Goal: Information Seeking & Learning: Learn about a topic

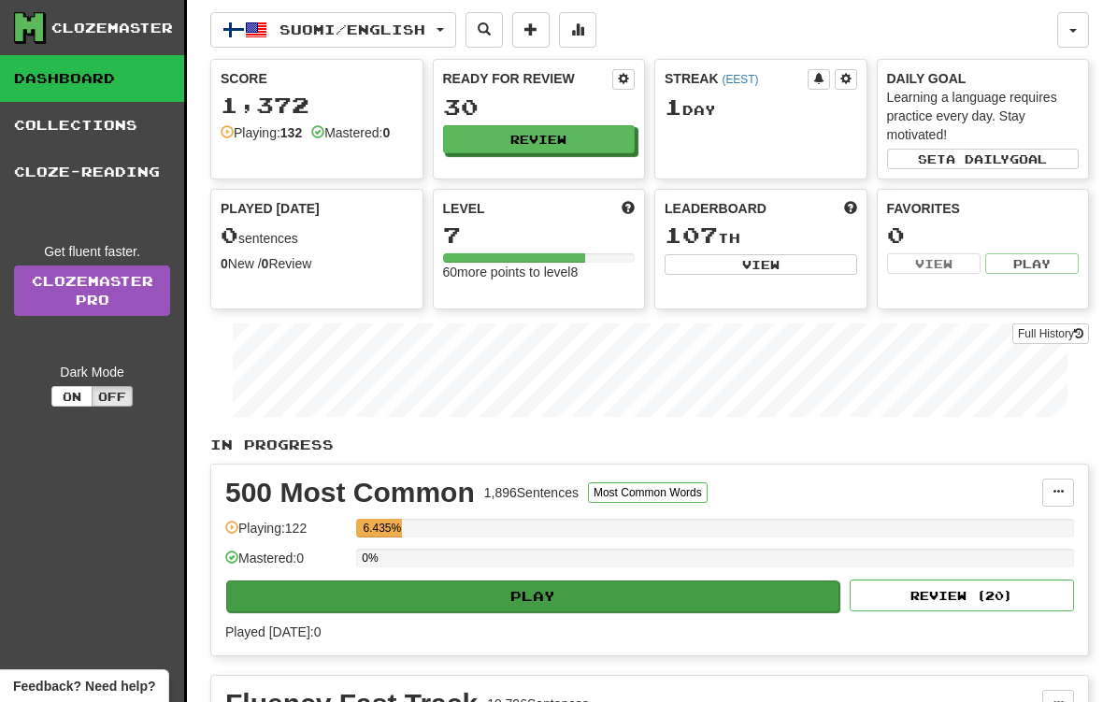
click at [572, 595] on button "Play" at bounding box center [532, 596] width 613 height 32
select select "**"
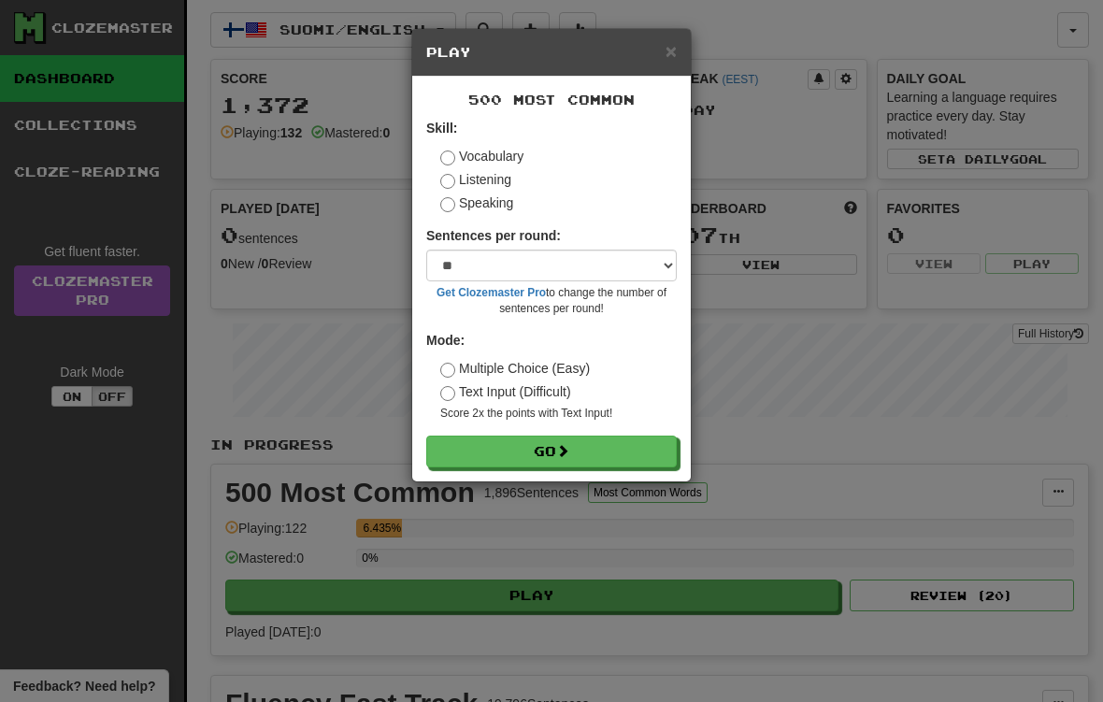
click at [576, 465] on div "500 Most Common Skill: Vocabulary Listening Speaking Sentences per round: * ** …" at bounding box center [551, 279] width 279 height 405
click at [579, 453] on button "Go" at bounding box center [552, 452] width 250 height 32
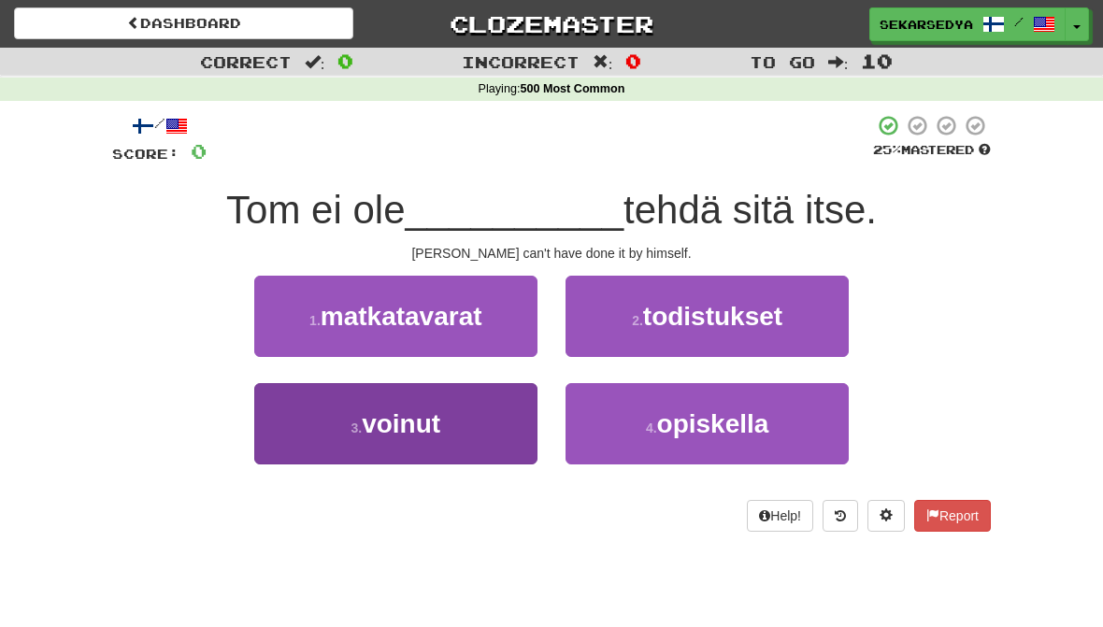
click at [445, 420] on button "3 . voinut" at bounding box center [395, 423] width 283 height 81
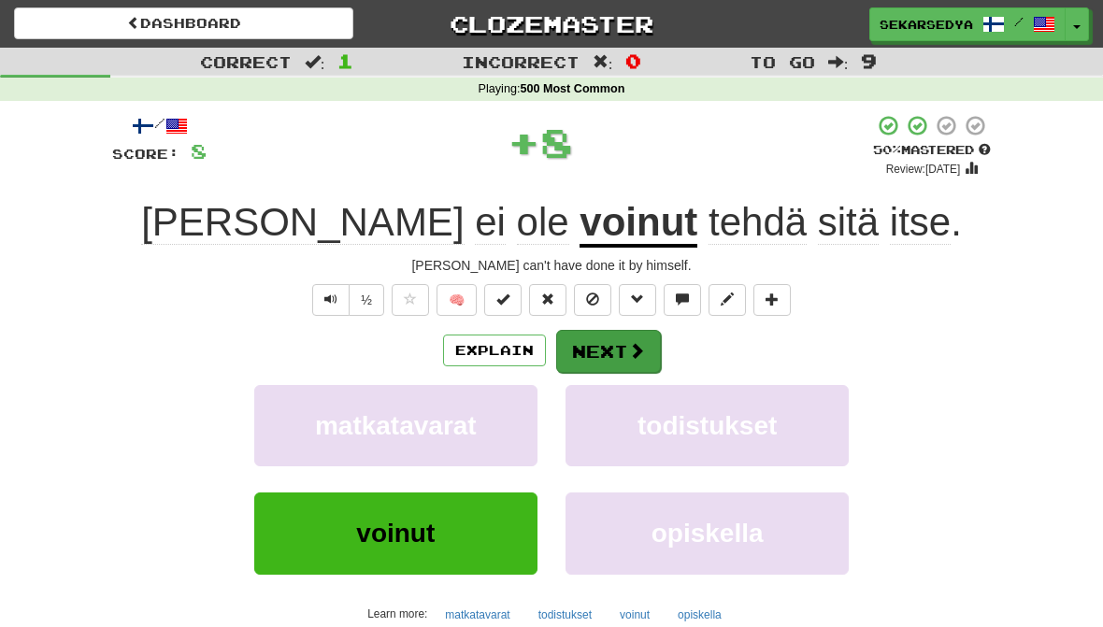
click at [619, 333] on button "Next" at bounding box center [608, 351] width 105 height 43
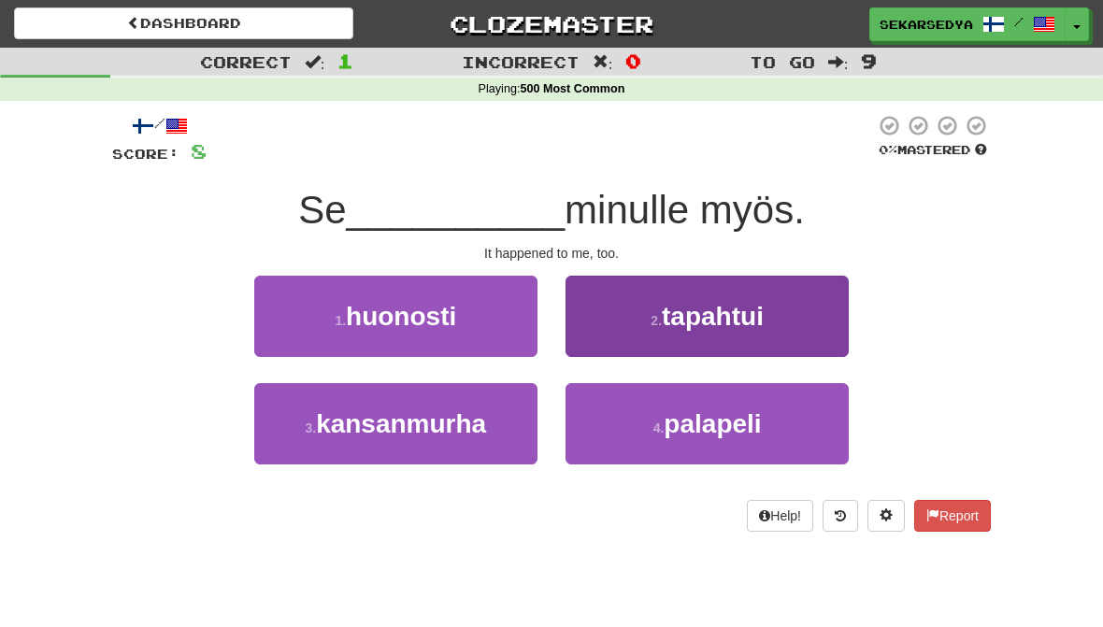
click at [759, 322] on span "tapahtui" at bounding box center [713, 316] width 102 height 29
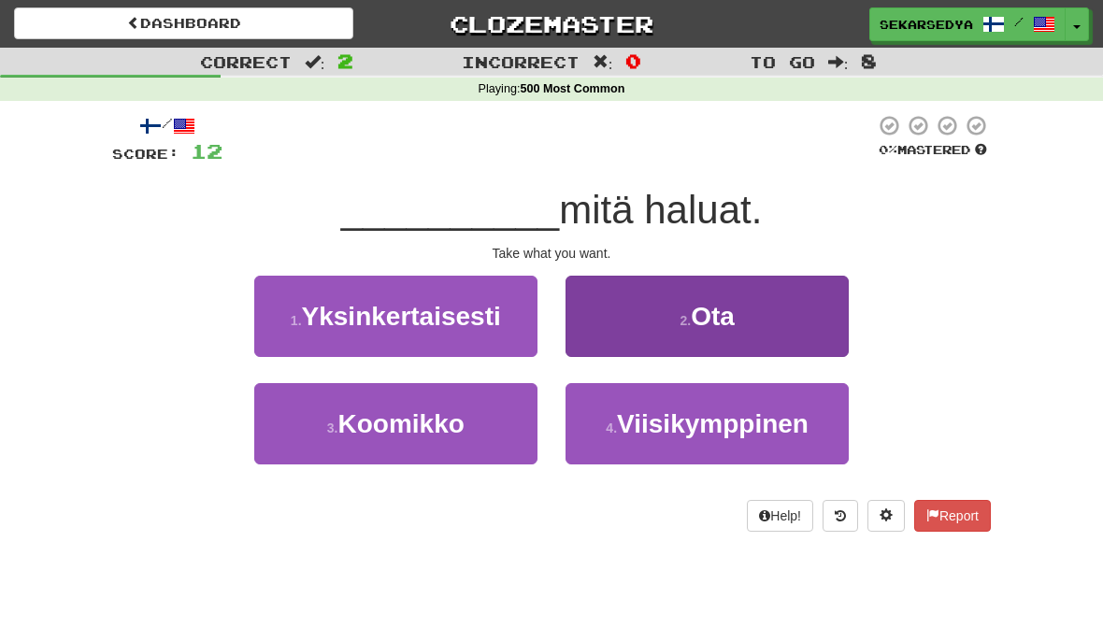
click at [804, 323] on button "2 . Ota" at bounding box center [706, 316] width 283 height 81
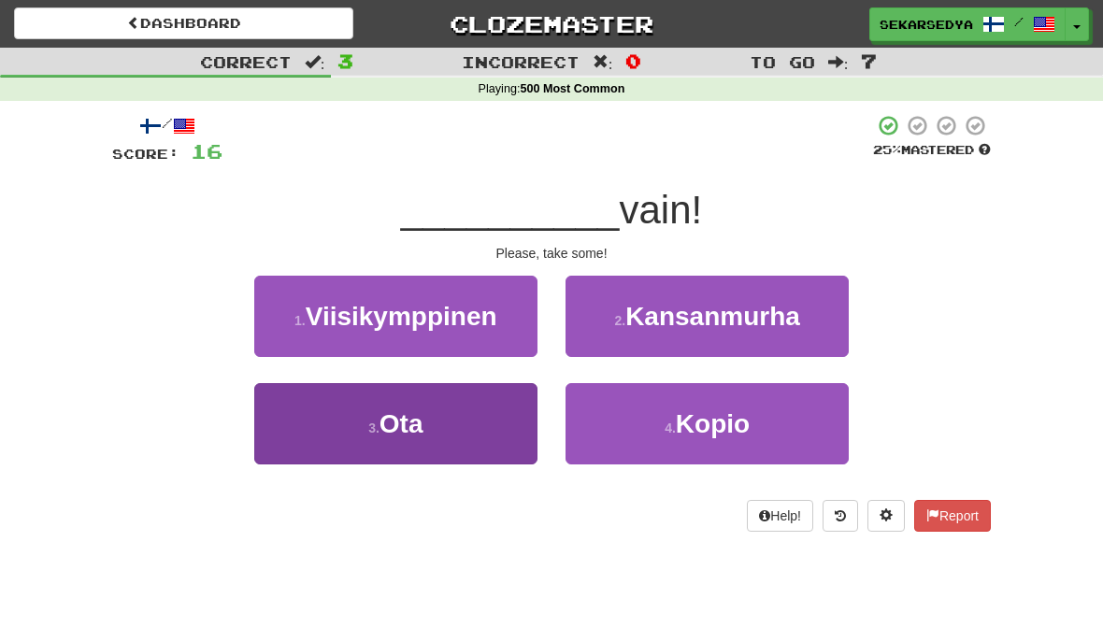
click at [463, 422] on button "3 . Ota" at bounding box center [395, 423] width 283 height 81
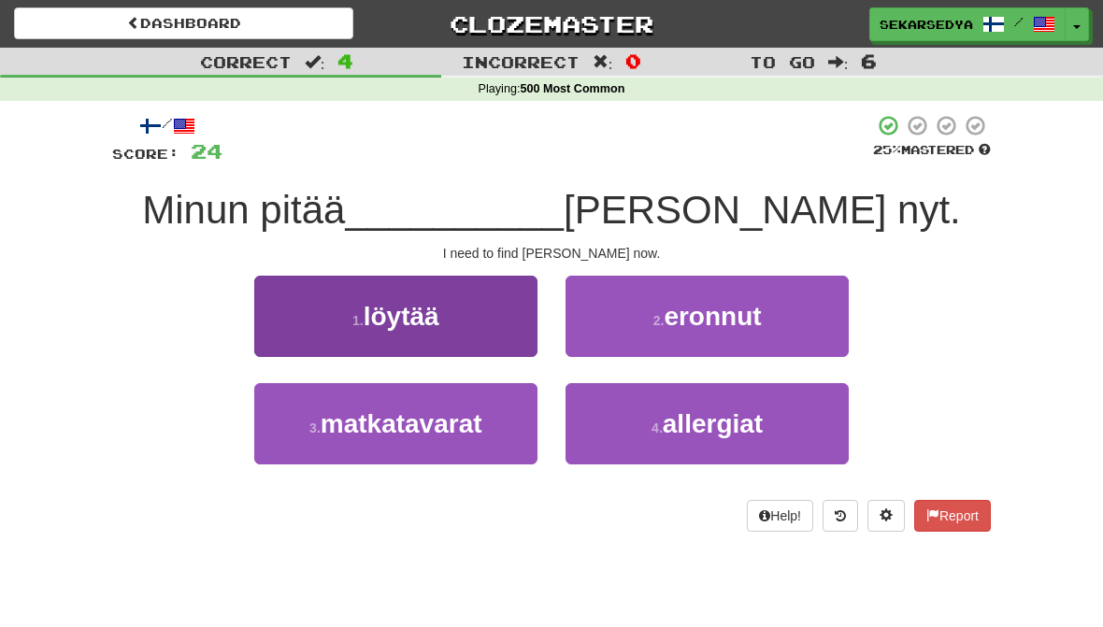
click at [470, 325] on button "1 . löytää" at bounding box center [395, 316] width 283 height 81
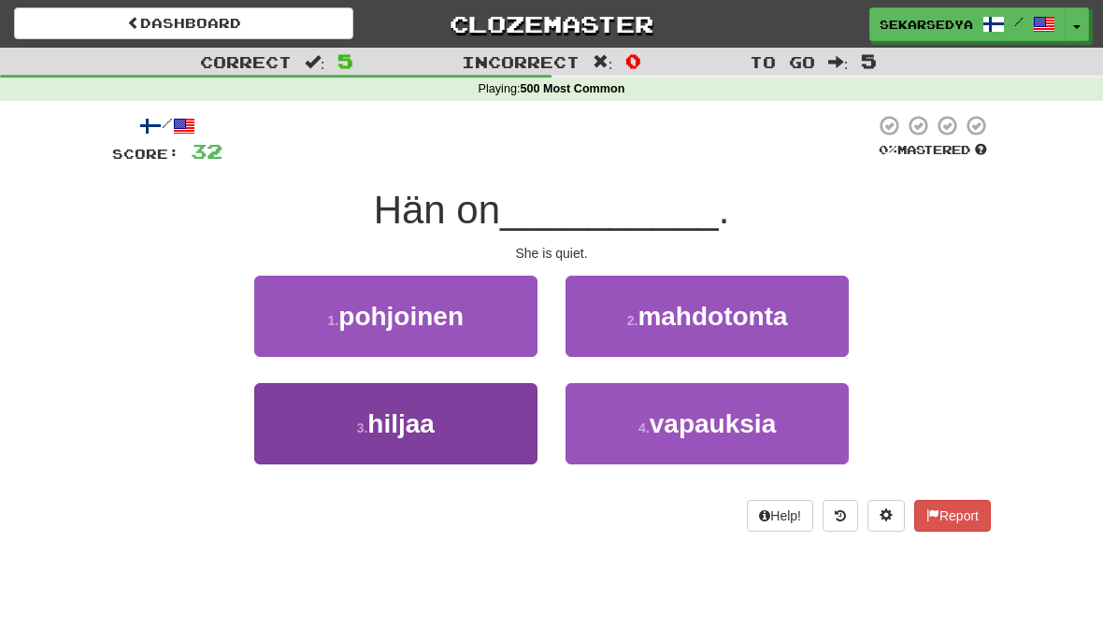
click at [476, 430] on button "3 . hiljaa" at bounding box center [395, 423] width 283 height 81
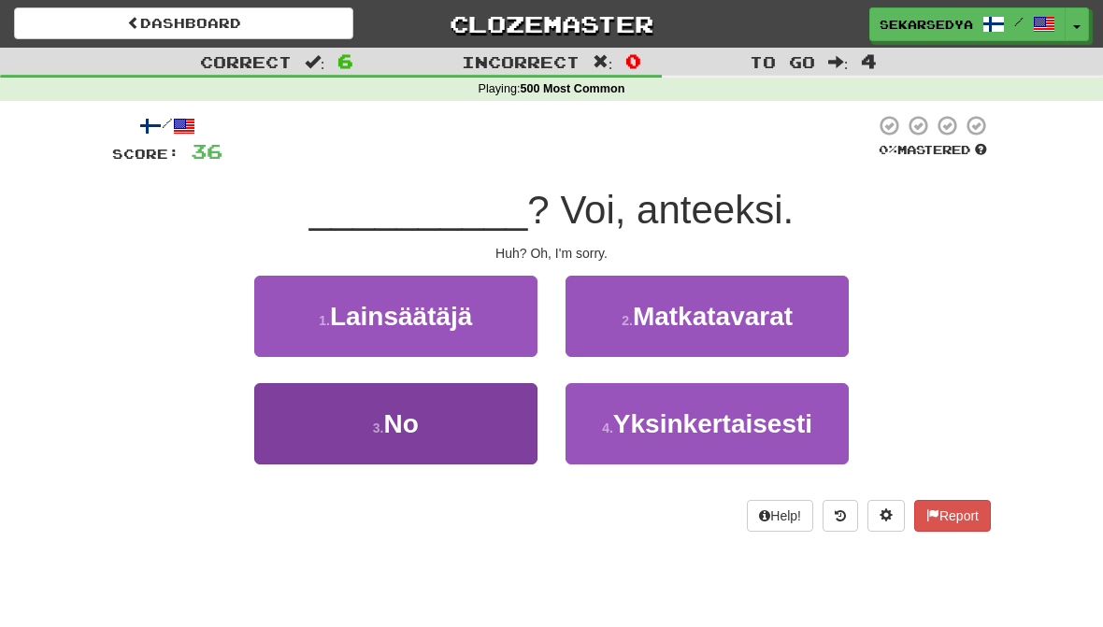
click at [448, 422] on button "3 . No" at bounding box center [395, 423] width 283 height 81
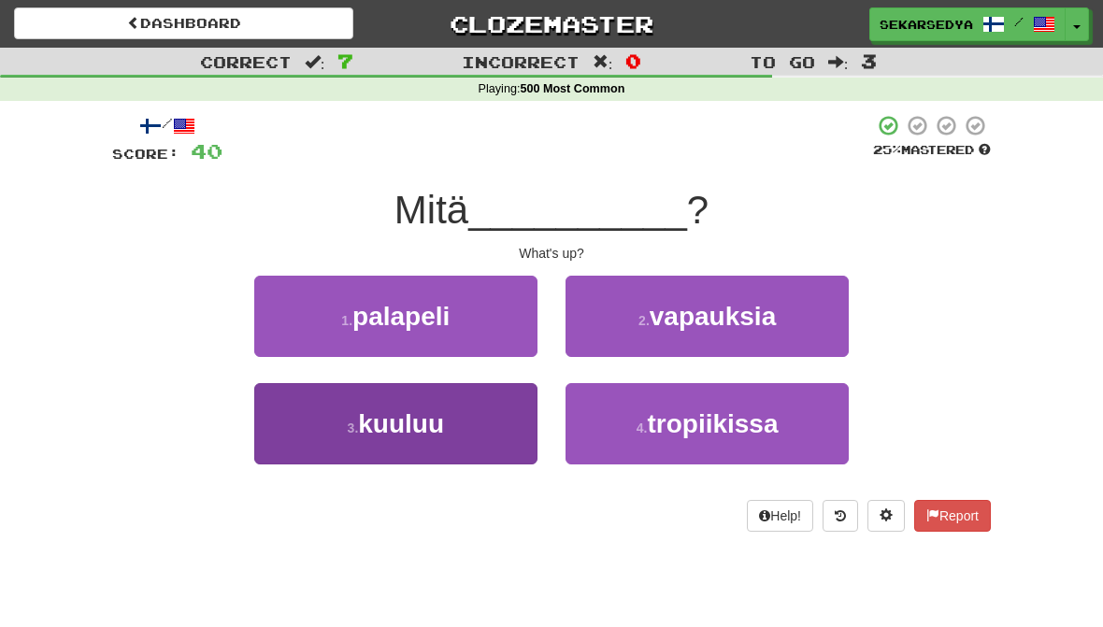
click at [482, 404] on button "3 . kuuluu" at bounding box center [395, 423] width 283 height 81
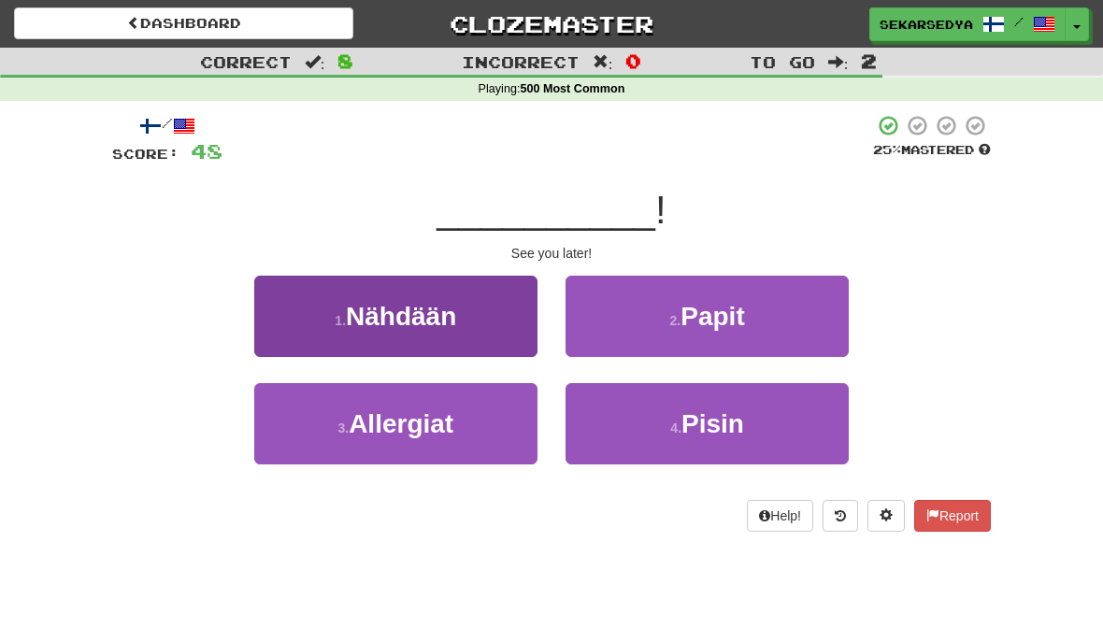
click at [459, 315] on button "1 . Nähdään" at bounding box center [395, 316] width 283 height 81
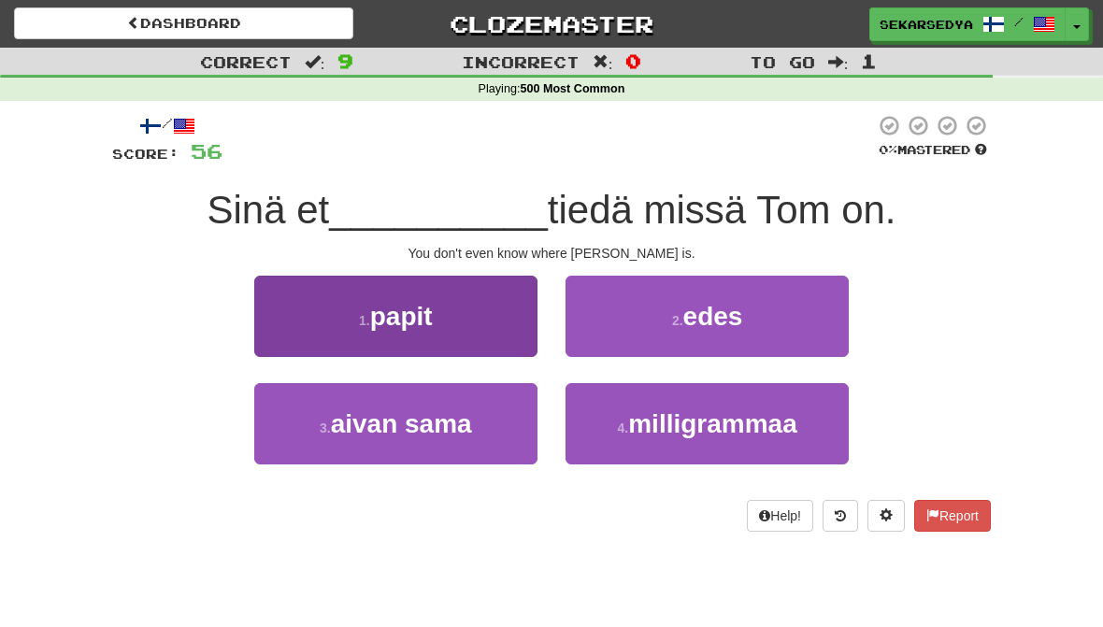
click at [477, 326] on button "1 . papit" at bounding box center [395, 316] width 283 height 81
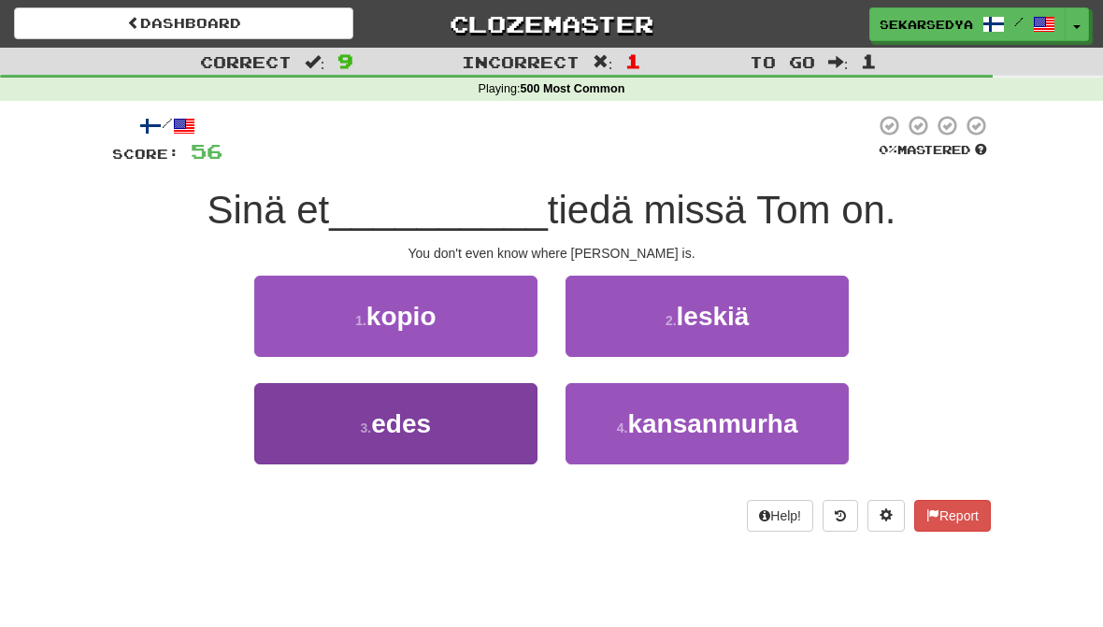
click at [448, 429] on button "3 . edes" at bounding box center [395, 423] width 283 height 81
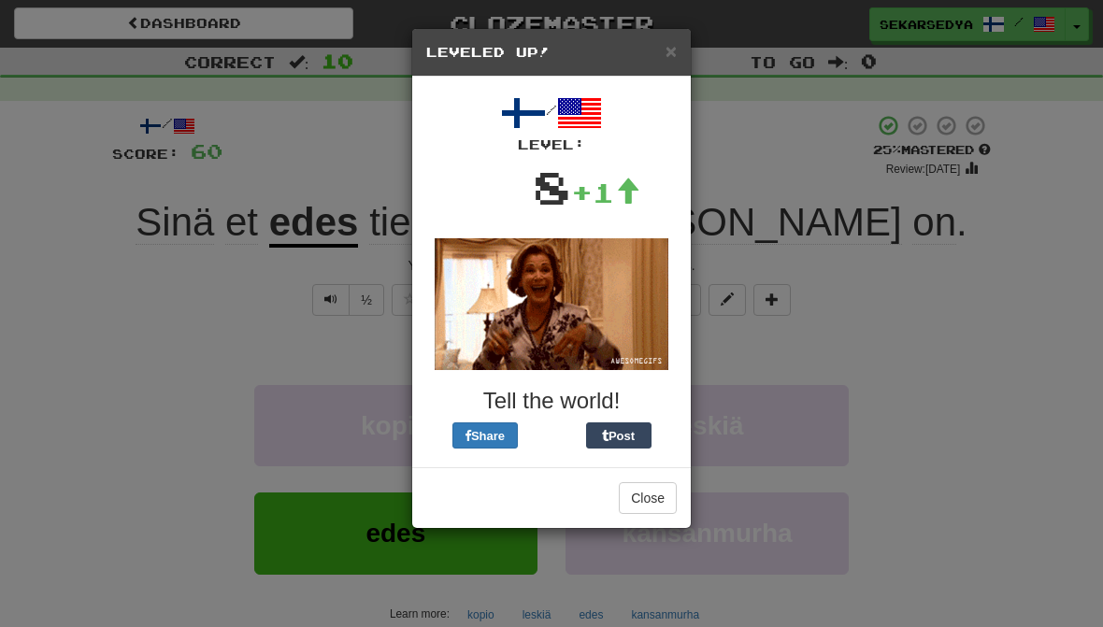
click at [633, 391] on h3 "Tell the world!" at bounding box center [551, 401] width 250 height 24
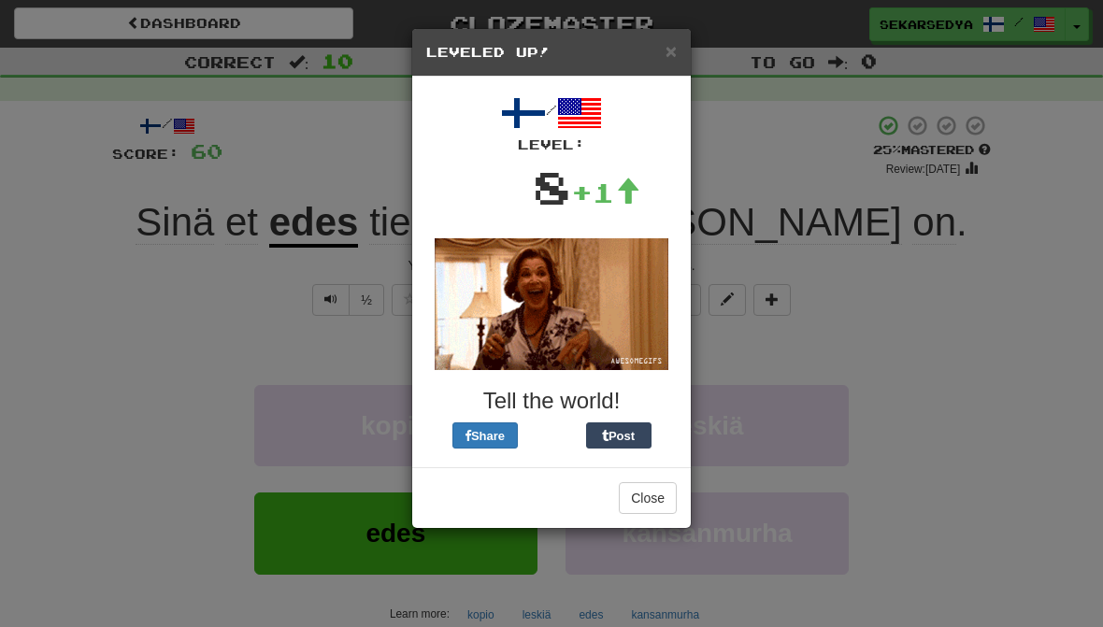
click at [797, 249] on div "× Leveled Up! / Level: 8 +1 Tell the world! Share Post Close" at bounding box center [551, 313] width 1103 height 627
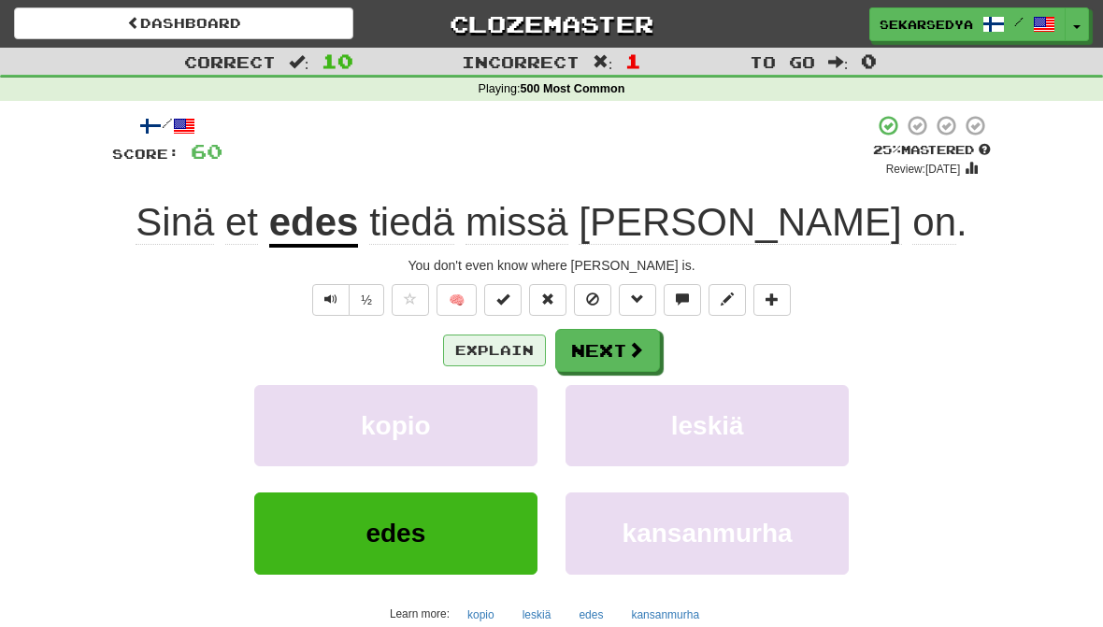
click at [495, 349] on button "Explain" at bounding box center [494, 351] width 103 height 32
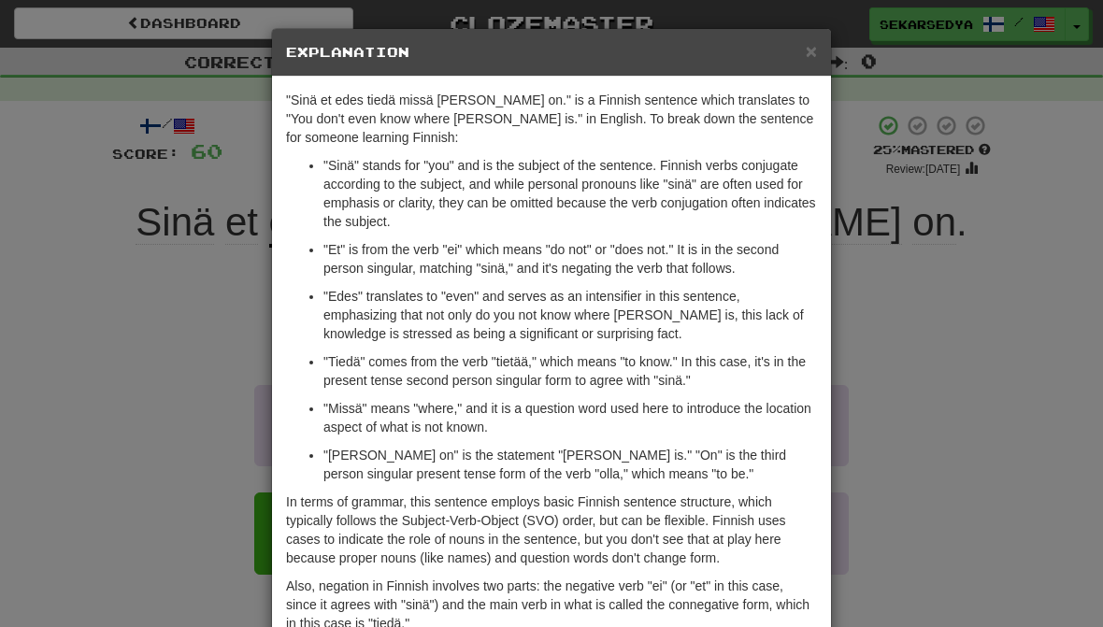
click at [995, 336] on div "× Explanation "Sinä et edes tiedä missä [PERSON_NAME] on." is a Finnish sentenc…" at bounding box center [551, 313] width 1103 height 627
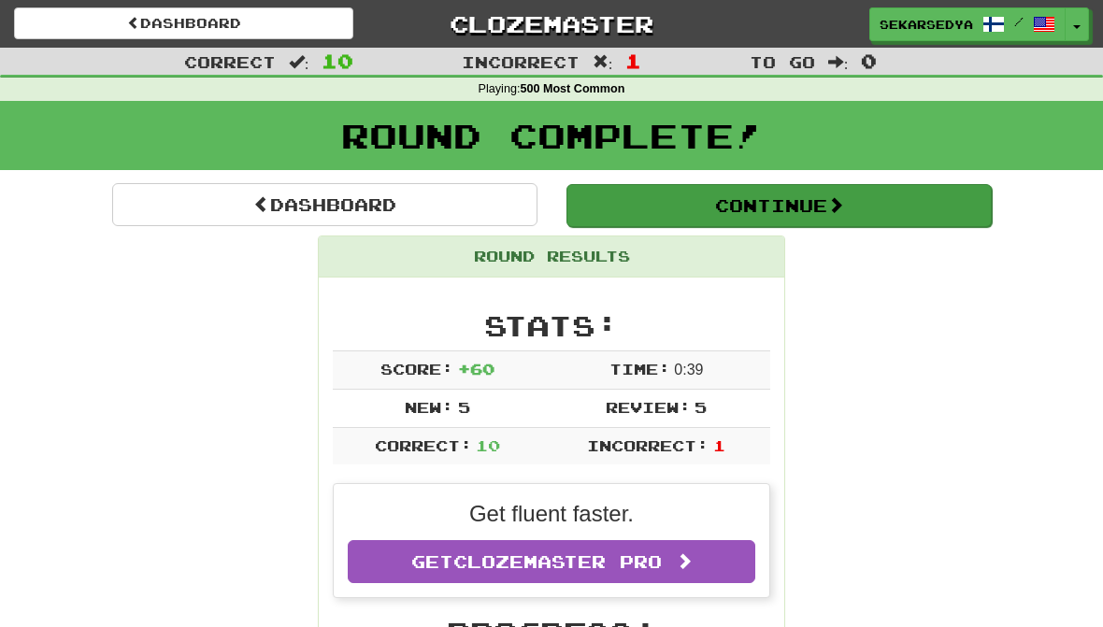
click at [919, 191] on button "Continue" at bounding box center [778, 205] width 425 height 43
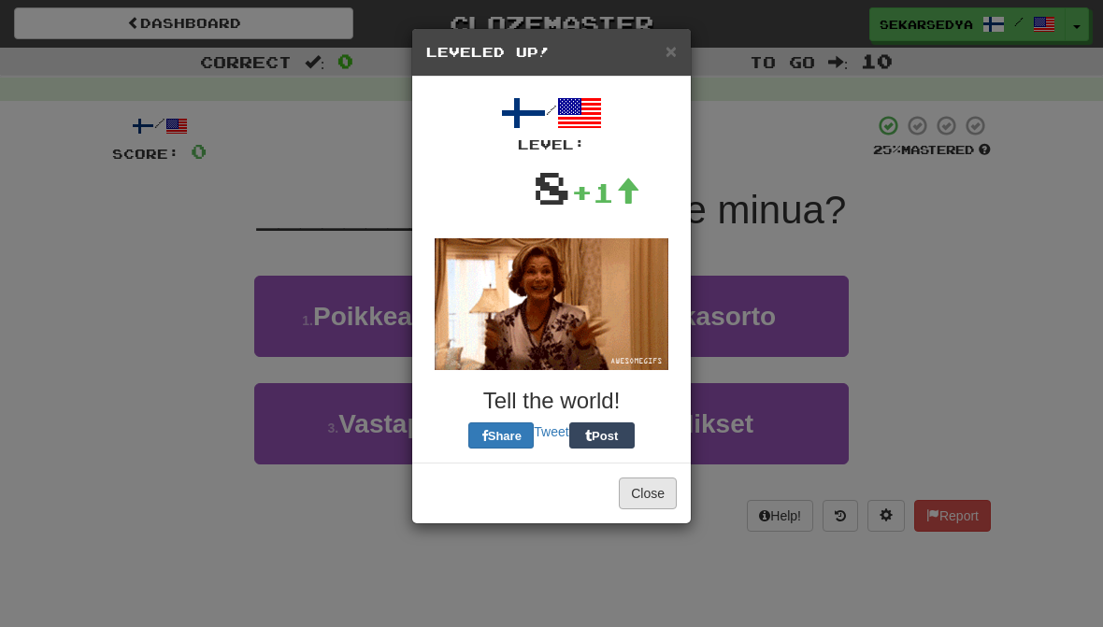
click at [662, 490] on button "Close" at bounding box center [648, 494] width 58 height 32
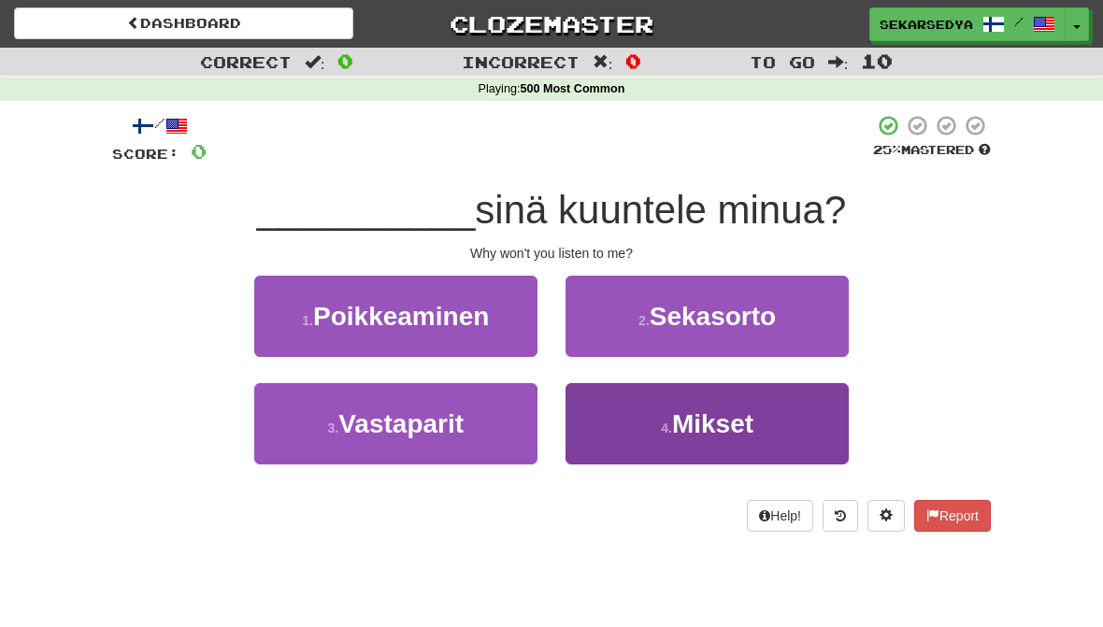
click at [765, 445] on button "4 . Mikset" at bounding box center [706, 423] width 283 height 81
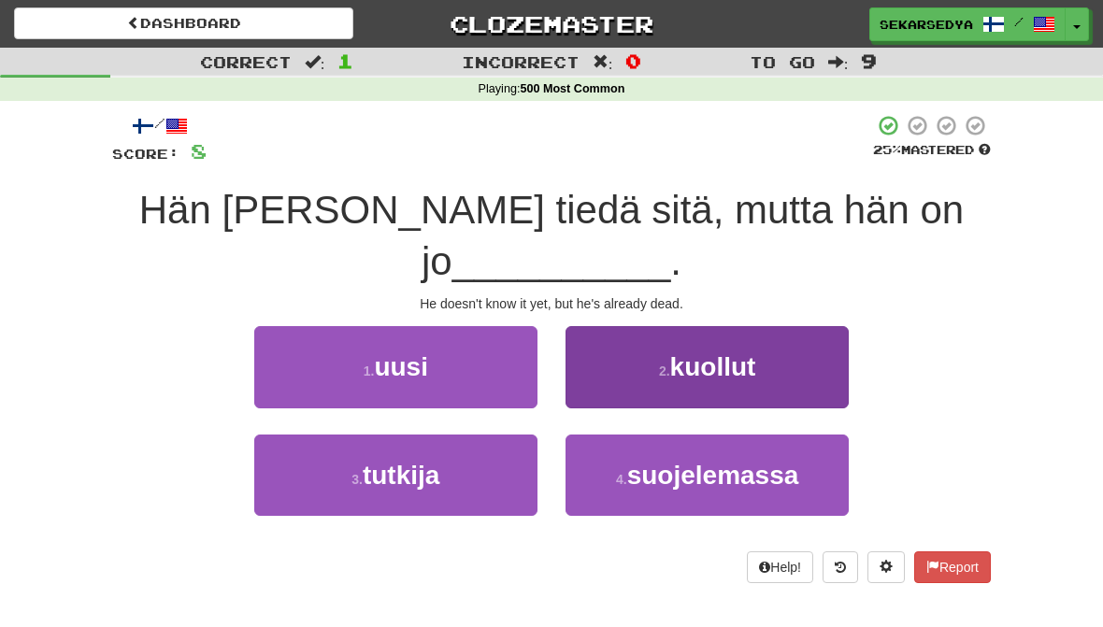
click at [765, 363] on button "2 . kuollut" at bounding box center [706, 366] width 283 height 81
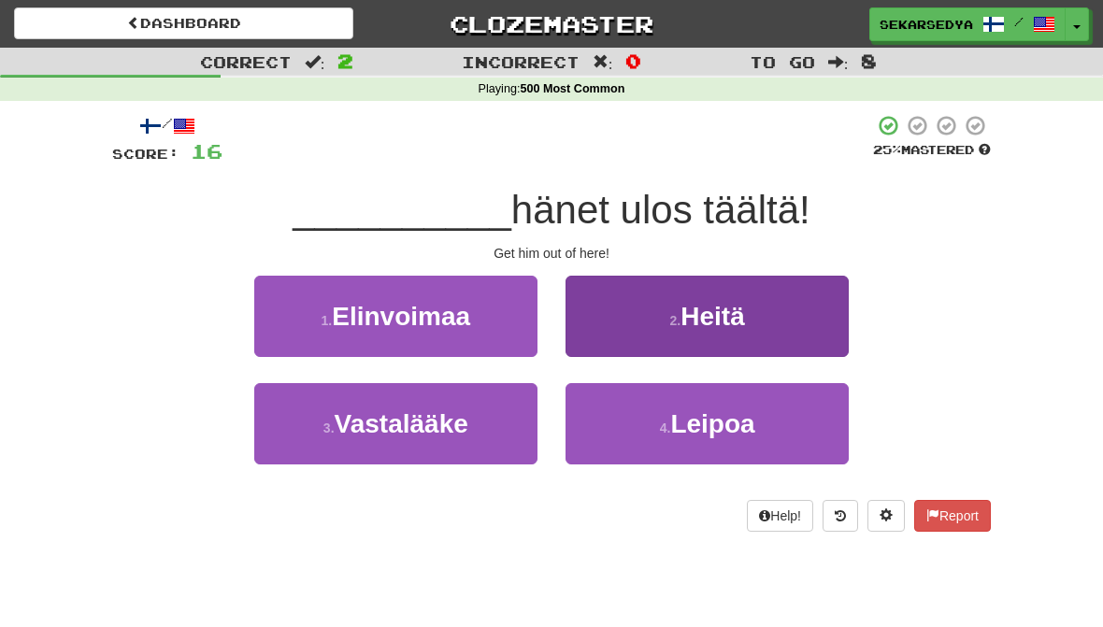
click at [787, 323] on button "2 . Heitä" at bounding box center [706, 316] width 283 height 81
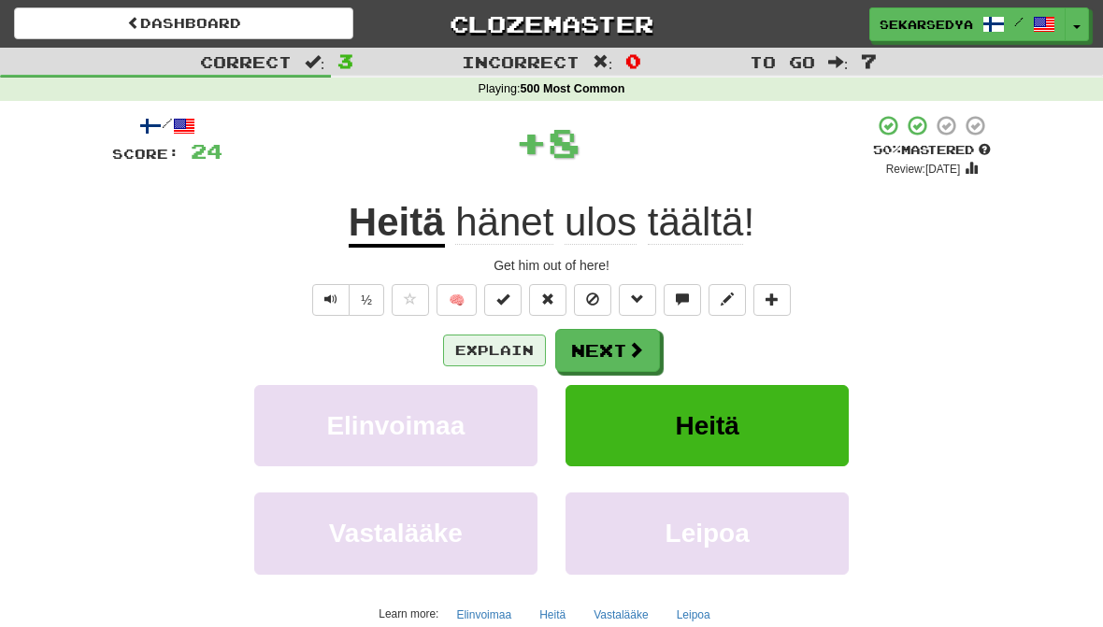
click at [520, 353] on button "Explain" at bounding box center [494, 351] width 103 height 32
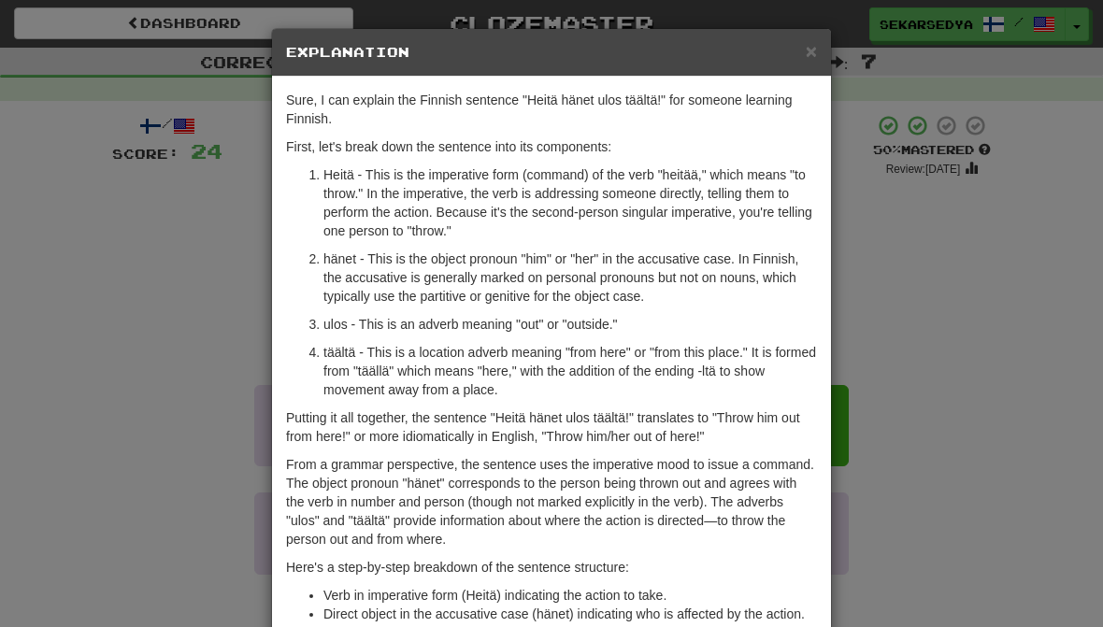
click at [925, 450] on div "× Explanation Sure, I can explain the Finnish sentence "Heitä hänet ulos täältä…" at bounding box center [551, 313] width 1103 height 627
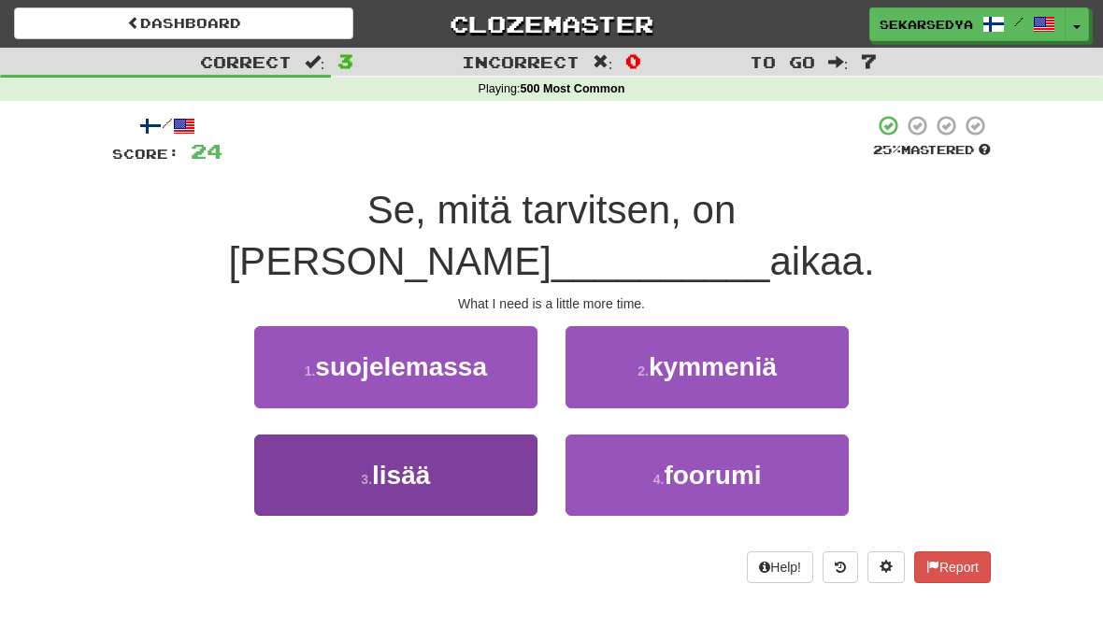
click at [450, 435] on button "3 . lisää" at bounding box center [395, 475] width 283 height 81
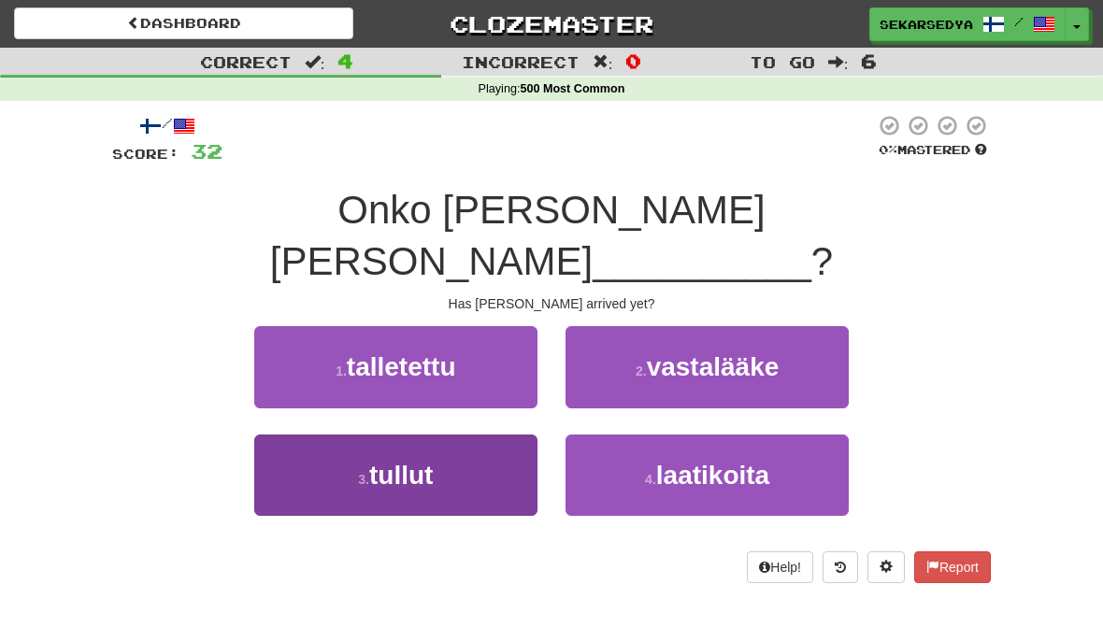
click at [450, 435] on button "3 . tullut" at bounding box center [395, 475] width 283 height 81
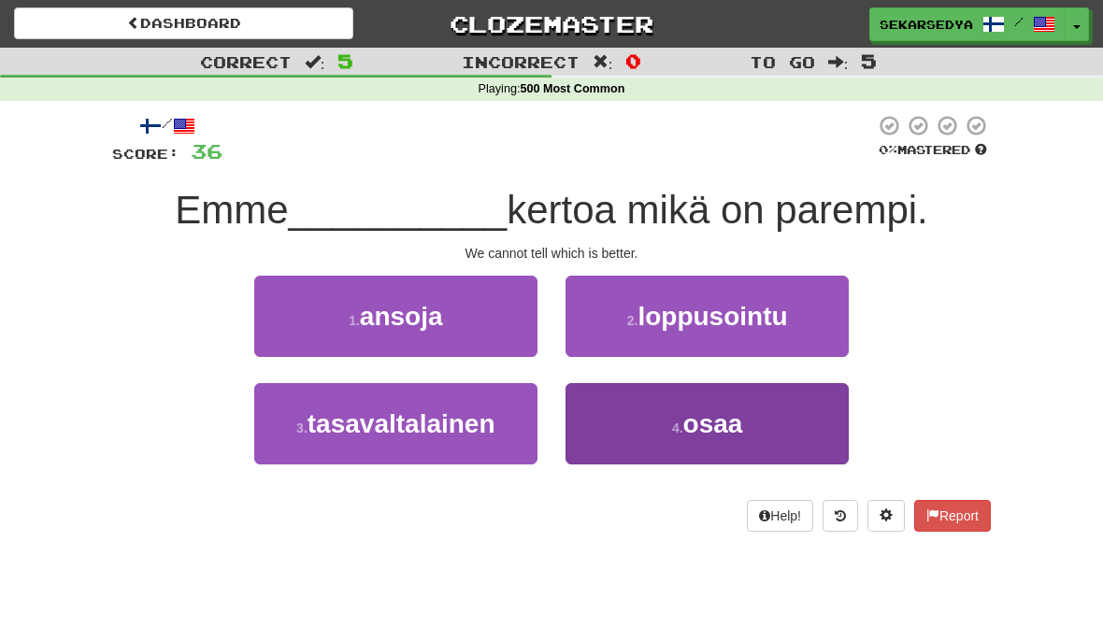
click at [777, 404] on button "4 . osaa" at bounding box center [706, 423] width 283 height 81
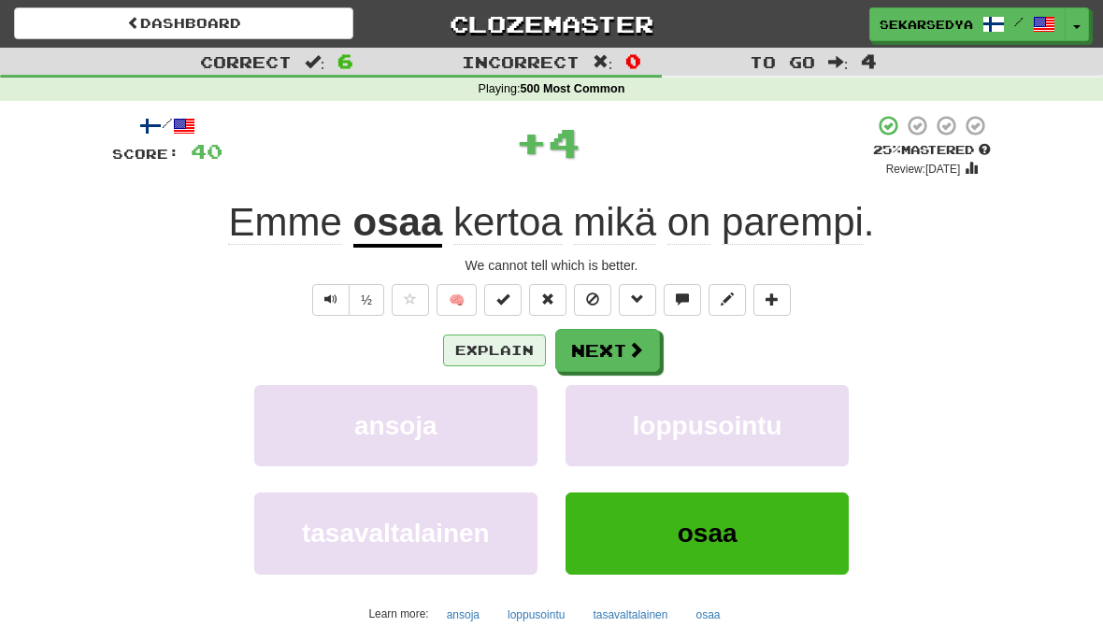
click at [507, 358] on button "Explain" at bounding box center [494, 351] width 103 height 32
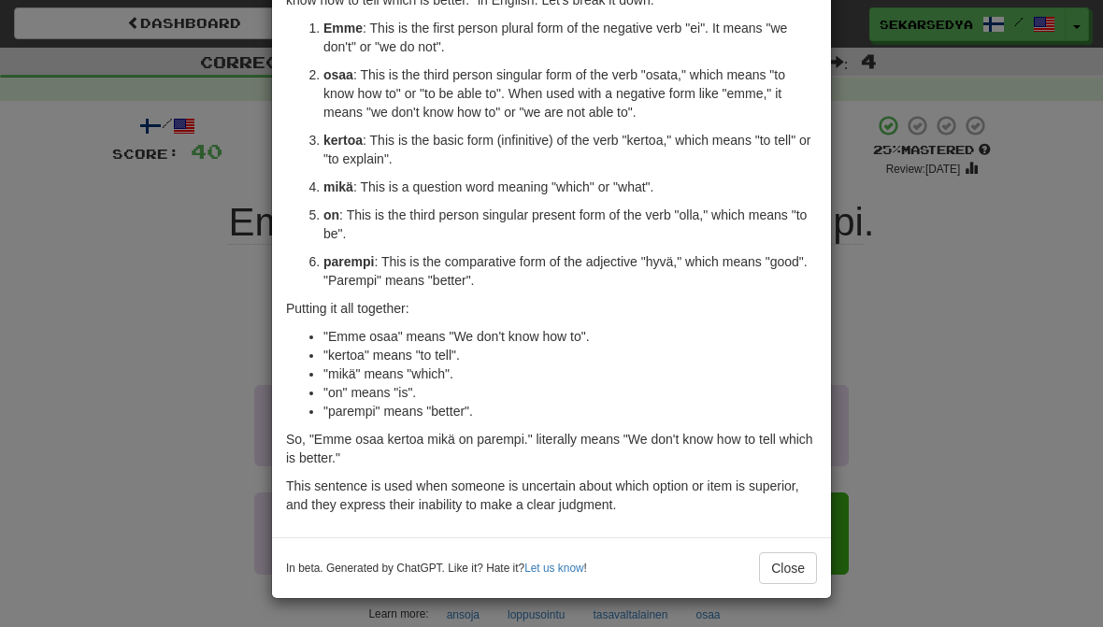
scroll to position [119, 0]
click at [793, 566] on button "Close" at bounding box center [788, 568] width 58 height 32
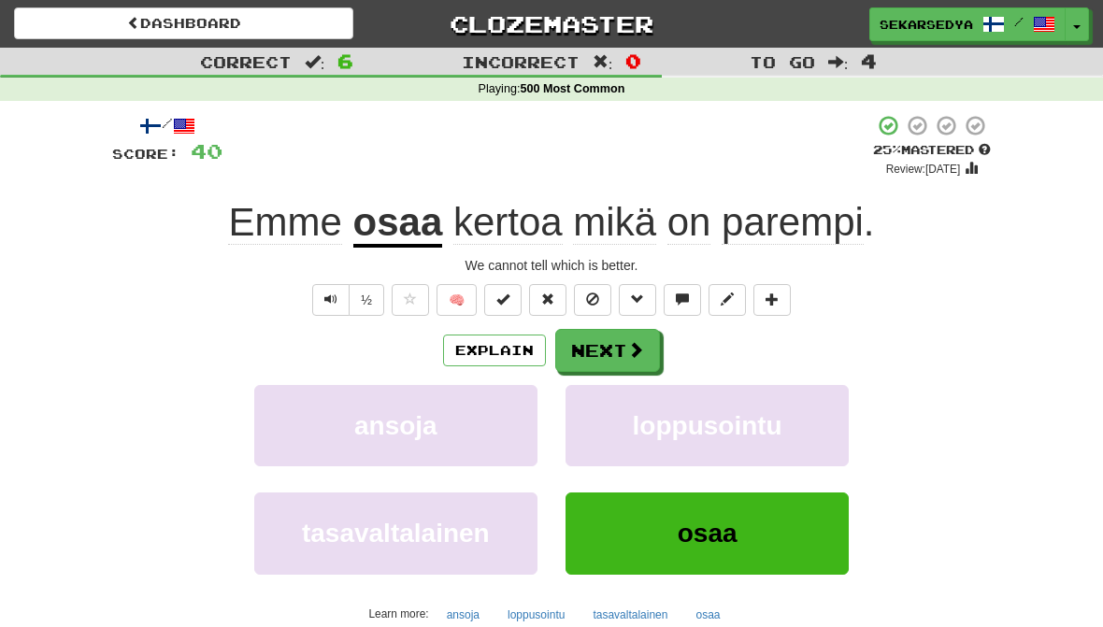
click at [808, 526] on button "osaa" at bounding box center [706, 533] width 283 height 81
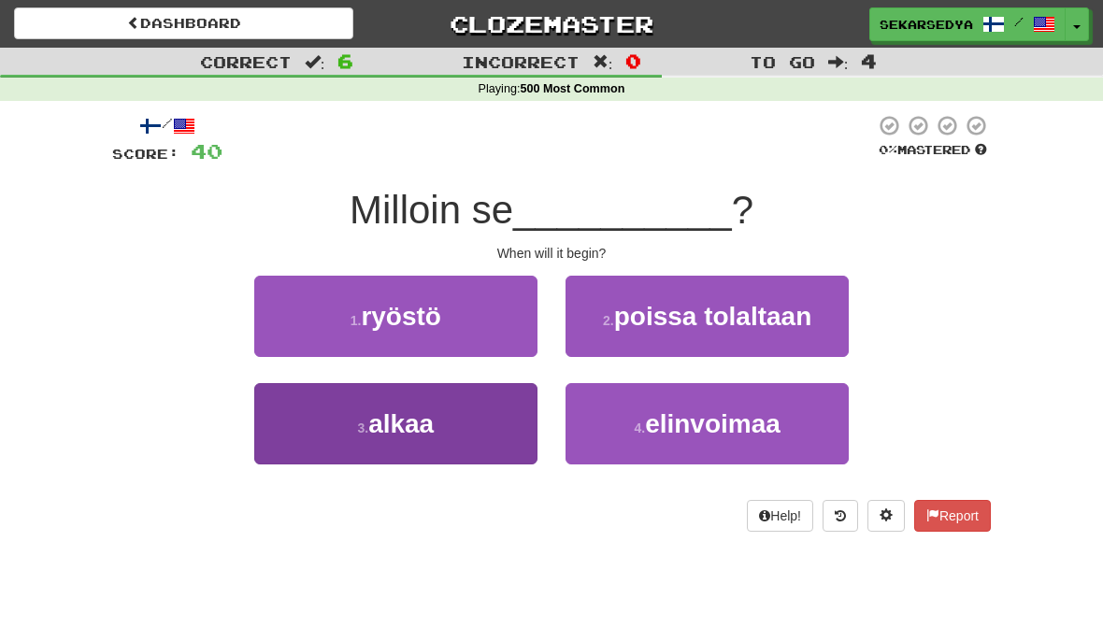
click at [460, 427] on button "3 . alkaa" at bounding box center [395, 423] width 283 height 81
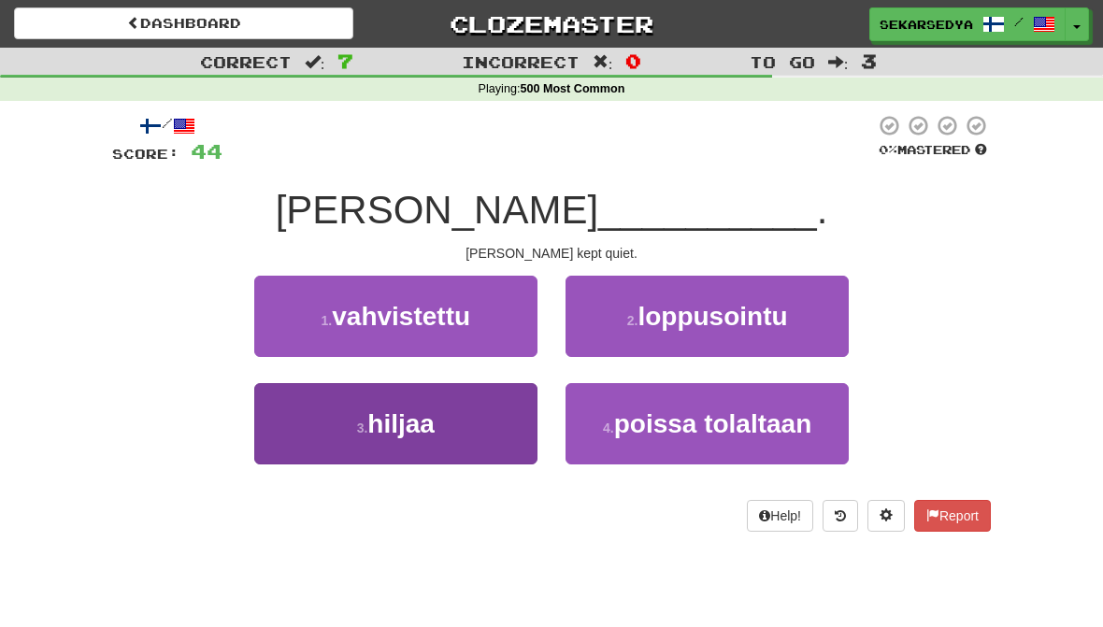
click at [474, 429] on button "3 . hiljaa" at bounding box center [395, 423] width 283 height 81
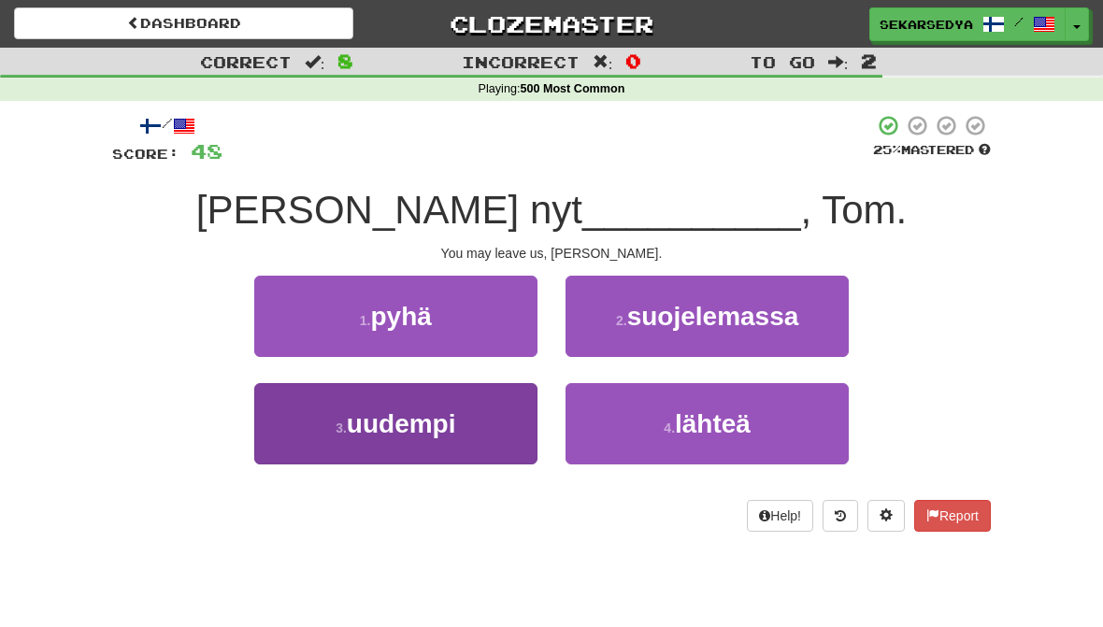
click at [479, 421] on button "3 . uudempi" at bounding box center [395, 423] width 283 height 81
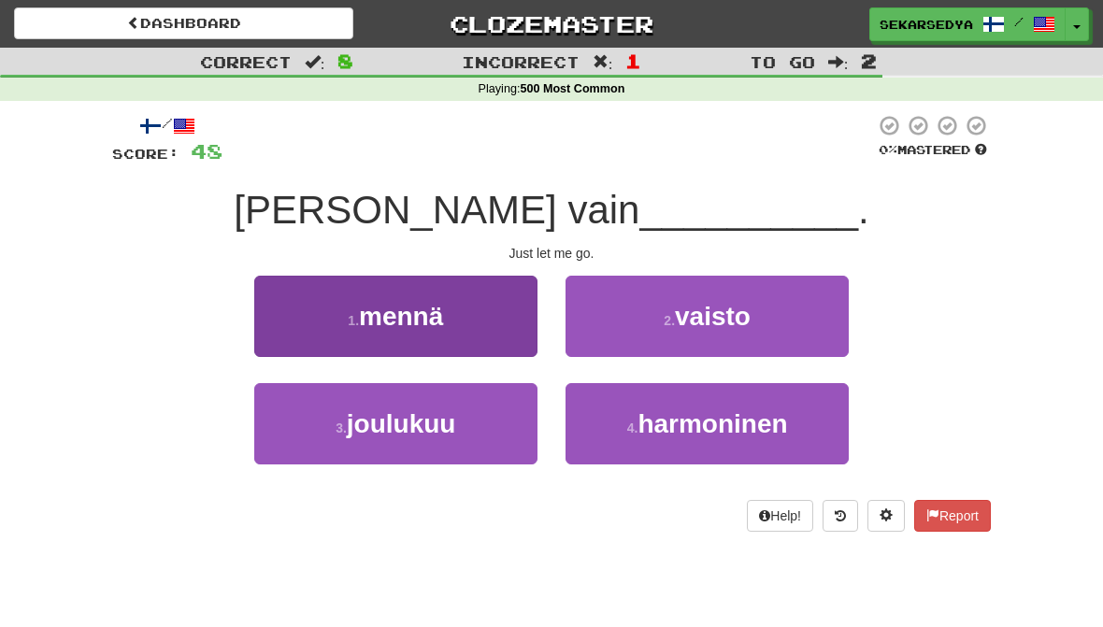
click at [464, 323] on button "1 . [PERSON_NAME]" at bounding box center [395, 316] width 283 height 81
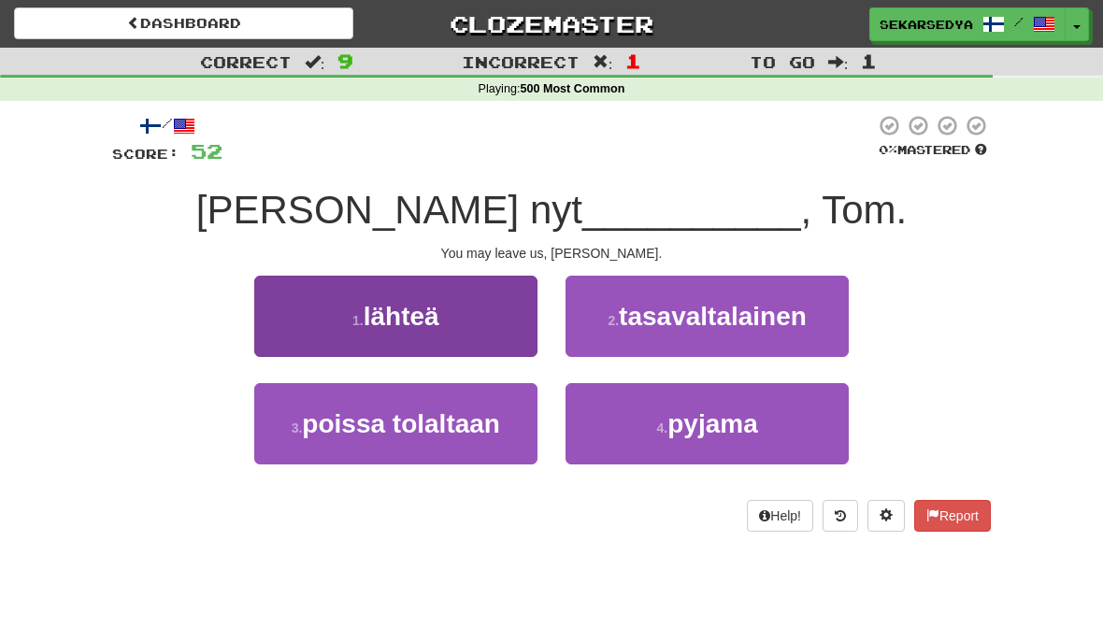
click at [505, 320] on button "1 . lähteä" at bounding box center [395, 316] width 283 height 81
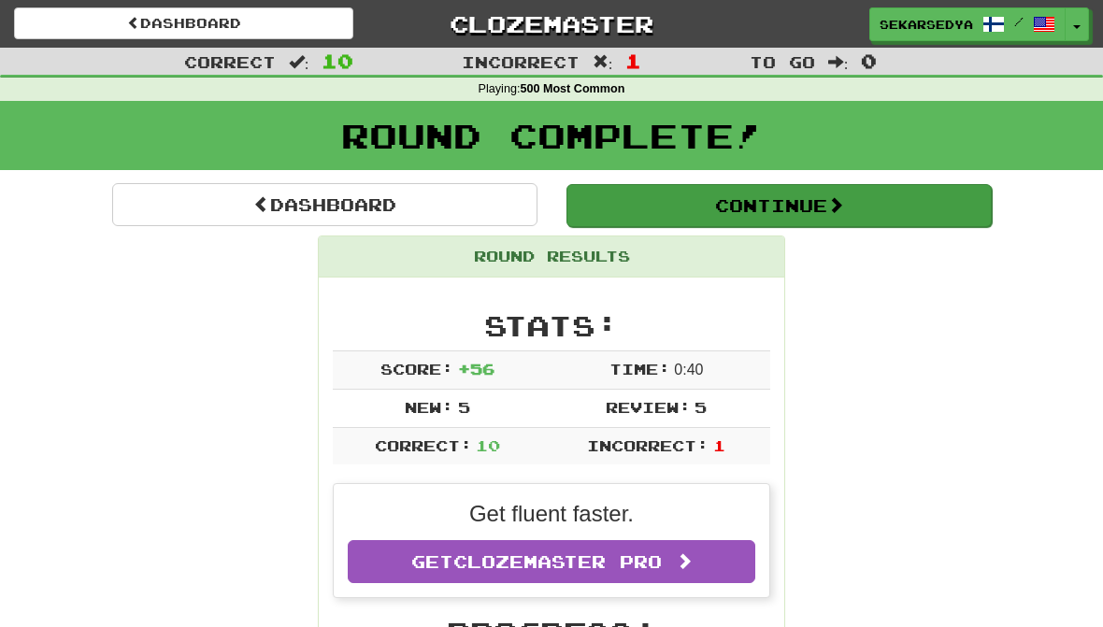
click at [936, 209] on button "Continue" at bounding box center [778, 205] width 425 height 43
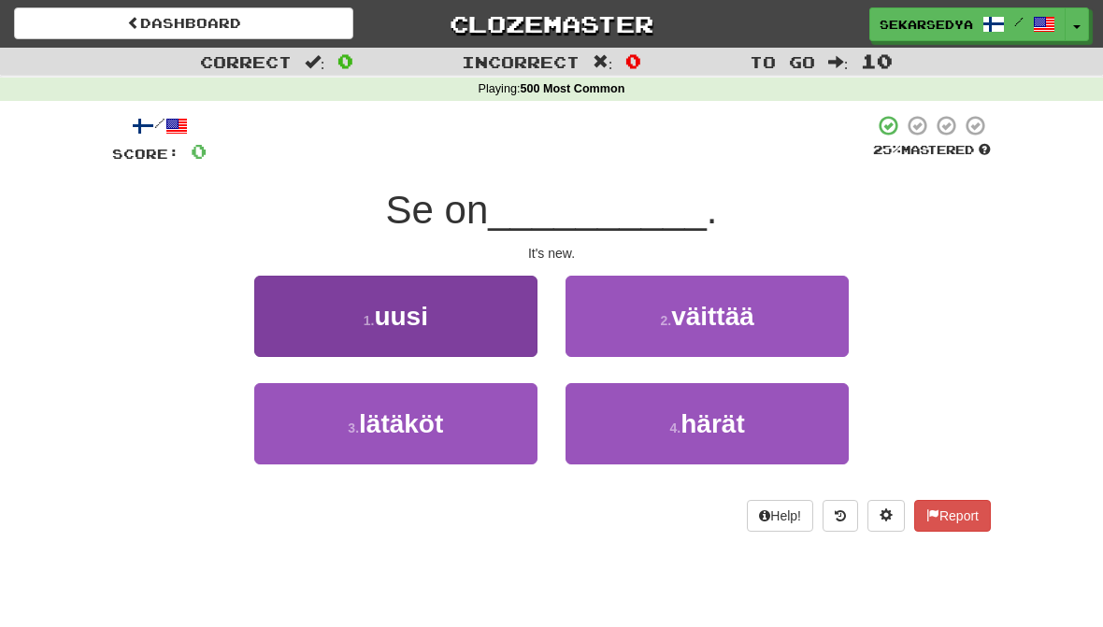
click at [487, 315] on button "1 . uusi" at bounding box center [395, 316] width 283 height 81
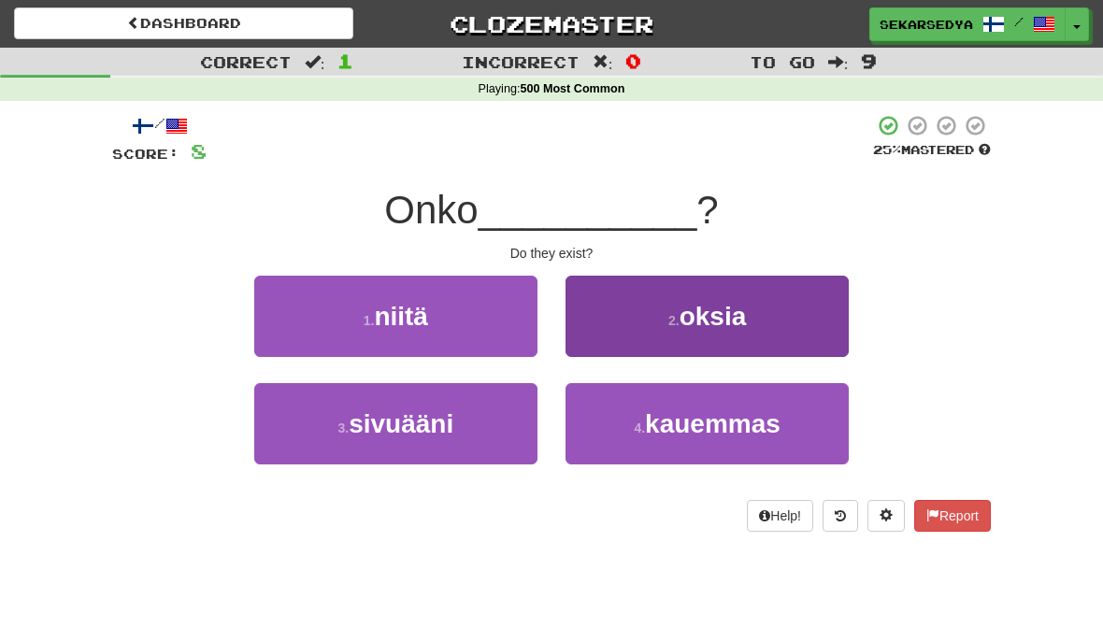
click at [795, 313] on button "2 . [GEOGRAPHIC_DATA]" at bounding box center [706, 316] width 283 height 81
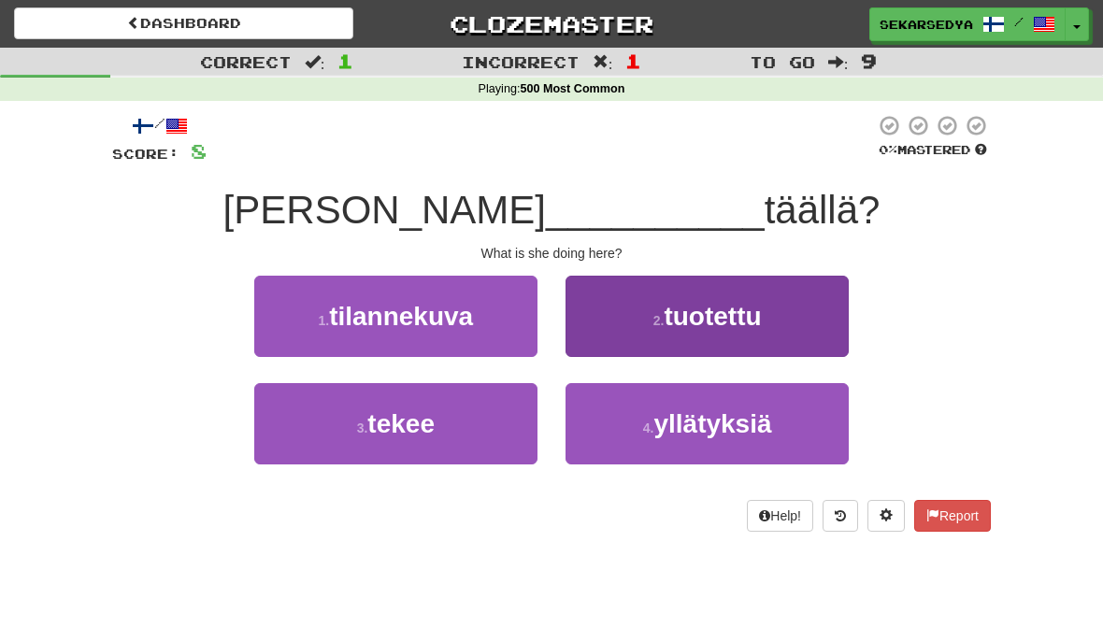
click at [779, 307] on button "2 . tuotettu" at bounding box center [706, 316] width 283 height 81
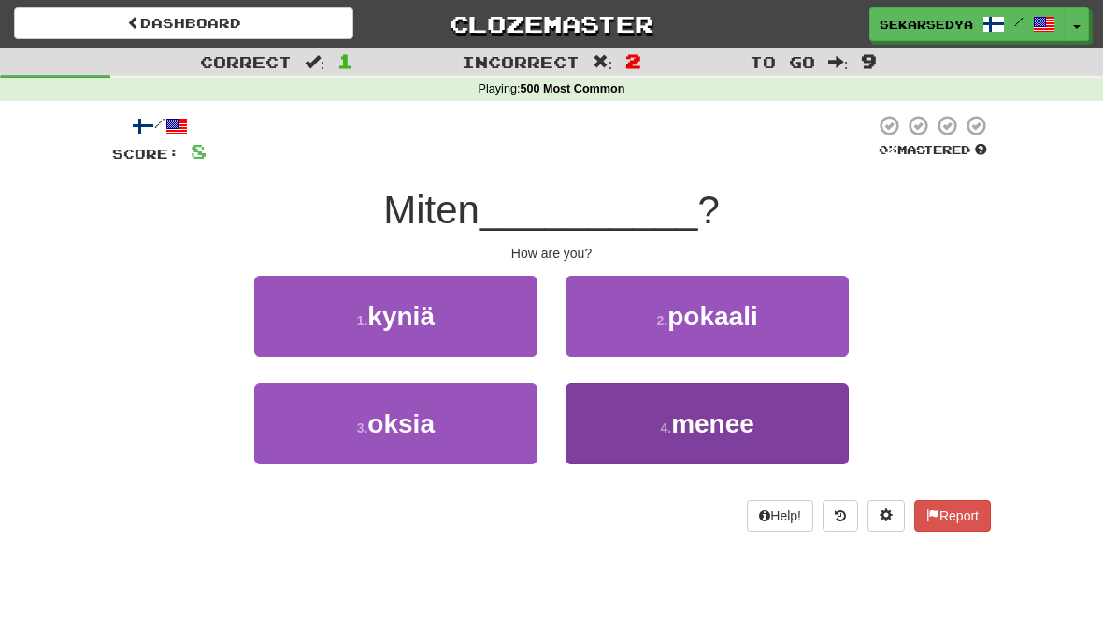
click at [765, 456] on button "4 . menee" at bounding box center [706, 423] width 283 height 81
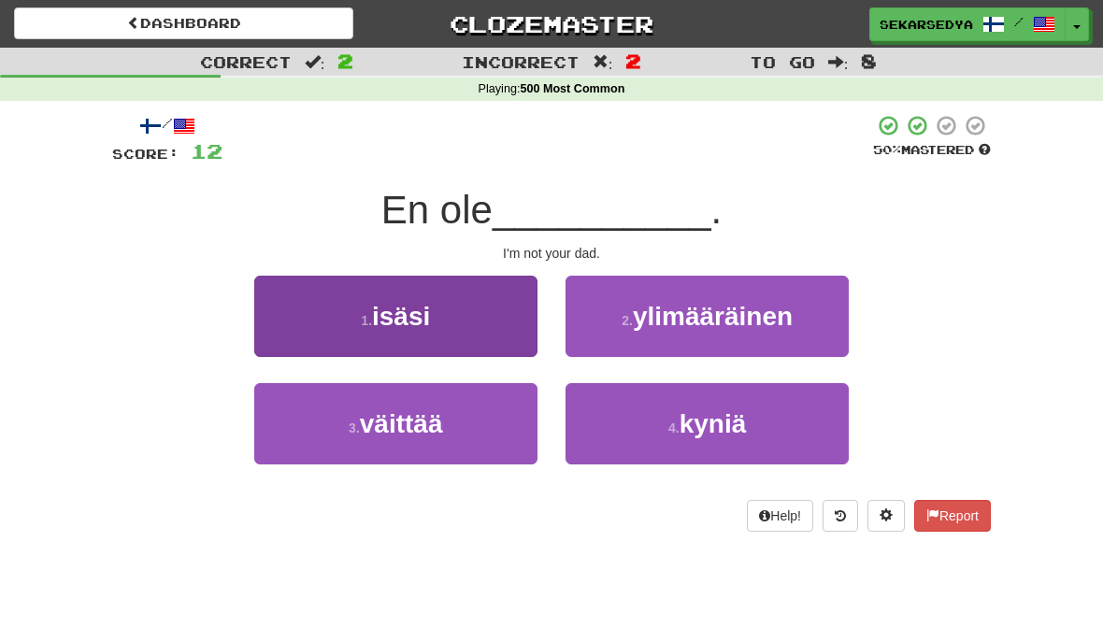
click at [470, 319] on button "1 . isäsi" at bounding box center [395, 316] width 283 height 81
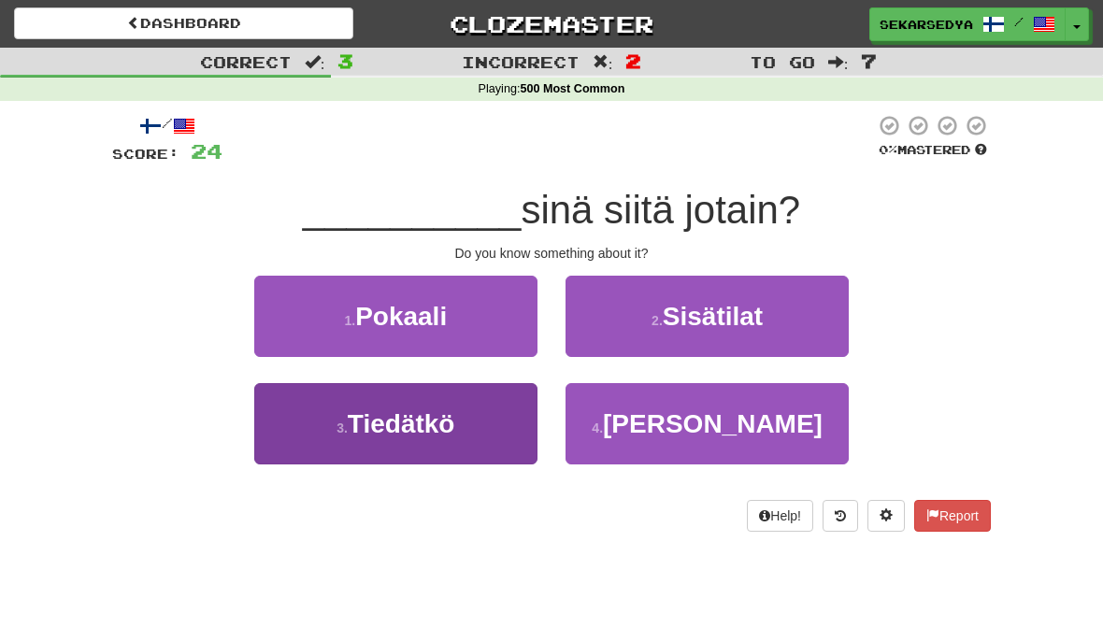
click at [483, 445] on button "3 . Tiedätkö" at bounding box center [395, 423] width 283 height 81
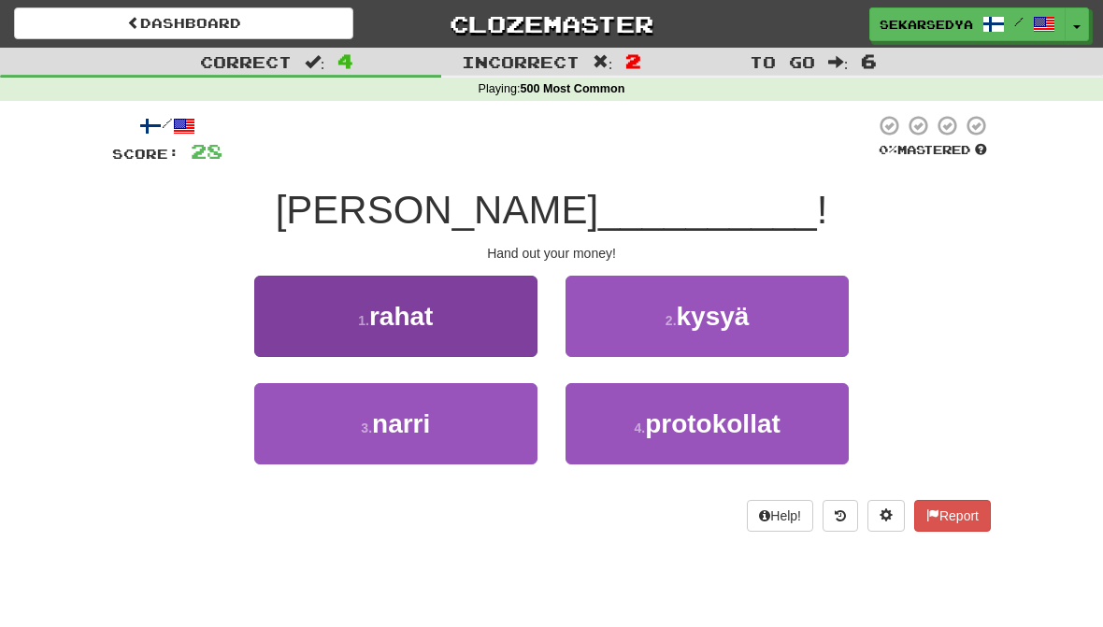
click at [474, 322] on button "1 . rahat" at bounding box center [395, 316] width 283 height 81
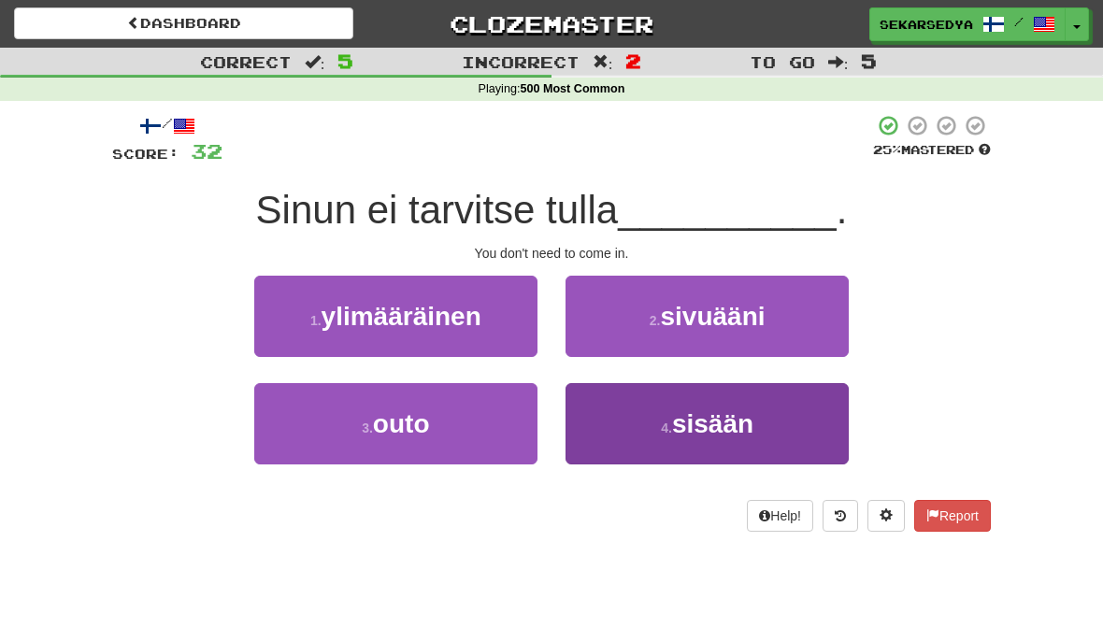
click at [762, 418] on button "4 . sisään" at bounding box center [706, 423] width 283 height 81
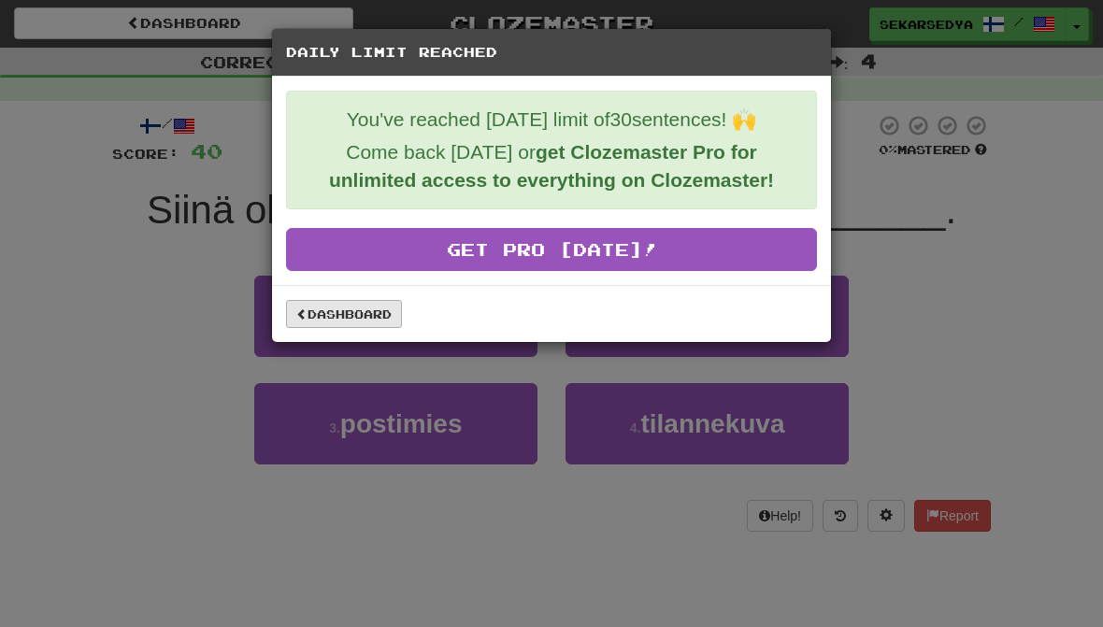
click at [370, 323] on link "Dashboard" at bounding box center [344, 314] width 116 height 28
